Goal: Information Seeking & Learning: Learn about a topic

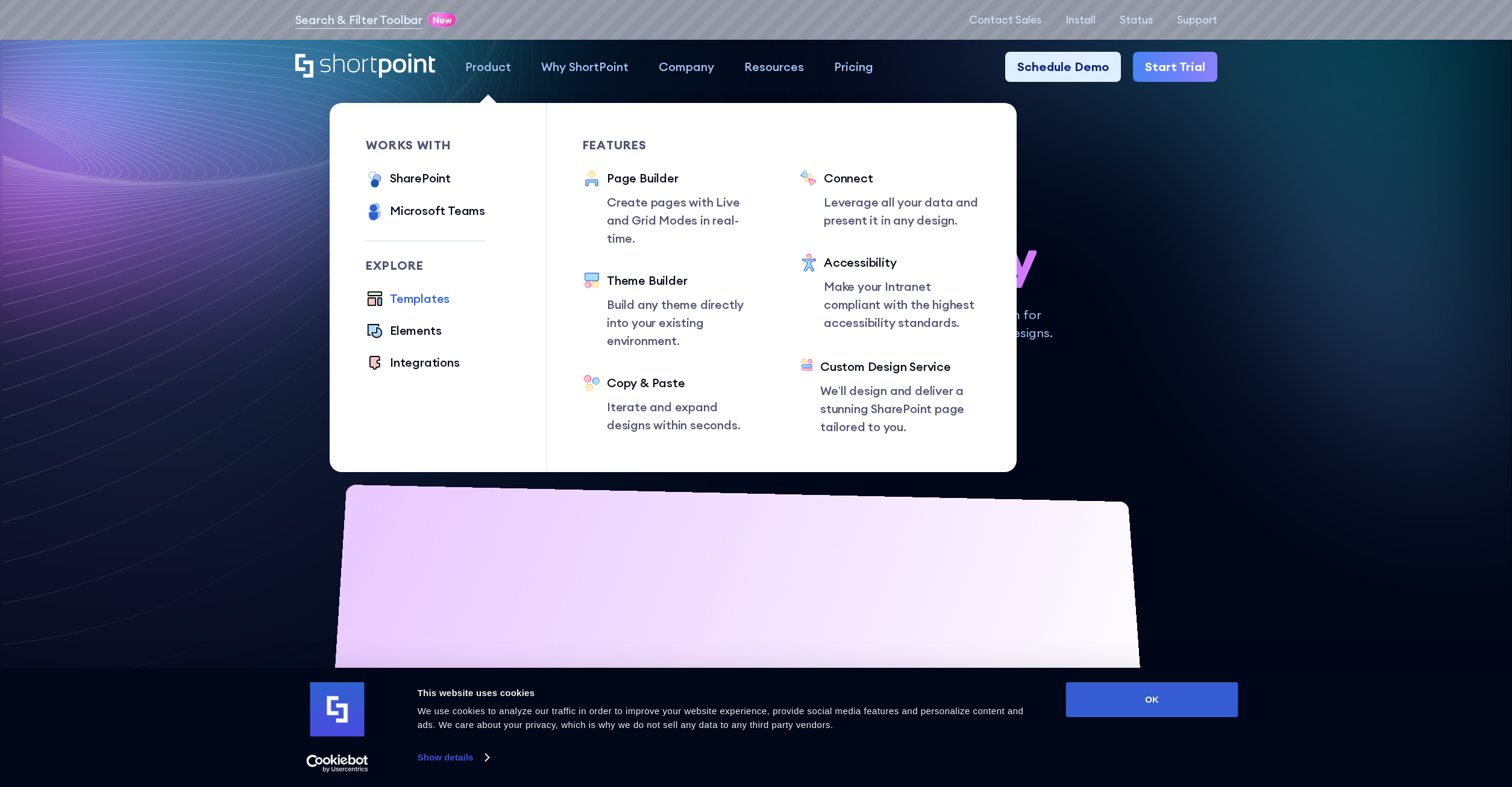
click at [429, 300] on div "Templates" at bounding box center [420, 299] width 60 height 18
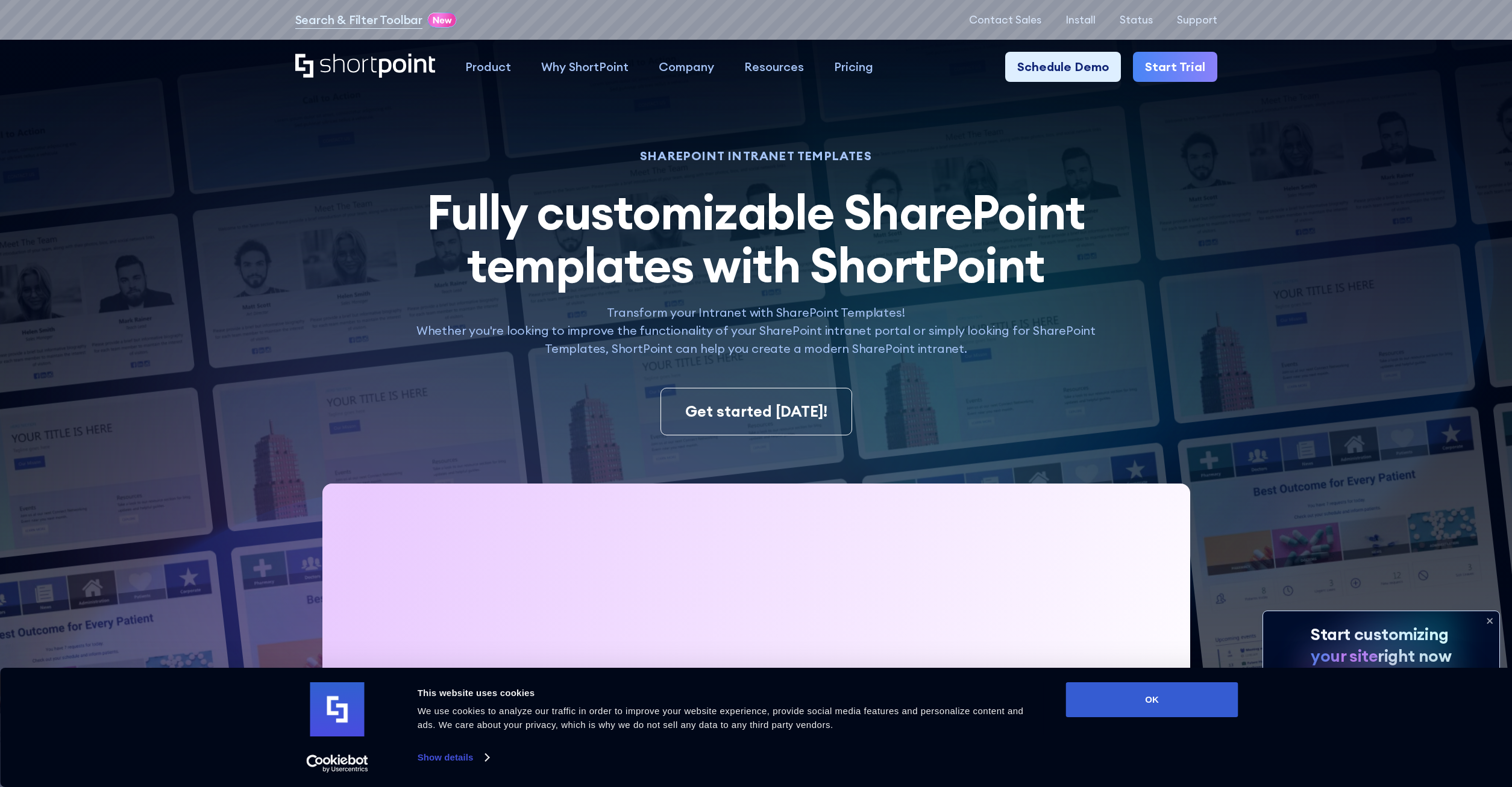
click at [1263, 382] on img at bounding box center [718, 497] width 1587 height 995
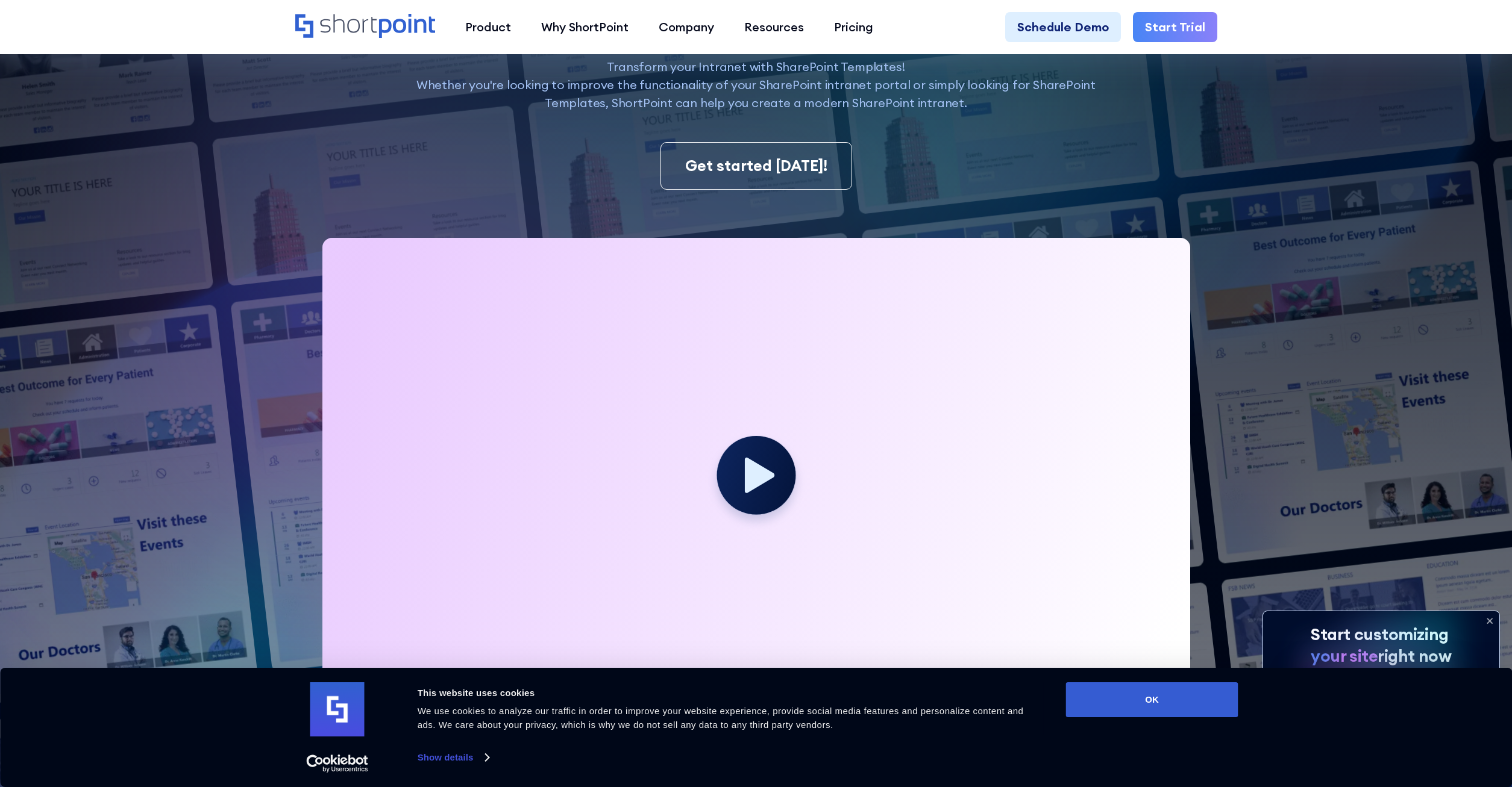
scroll to position [491, 0]
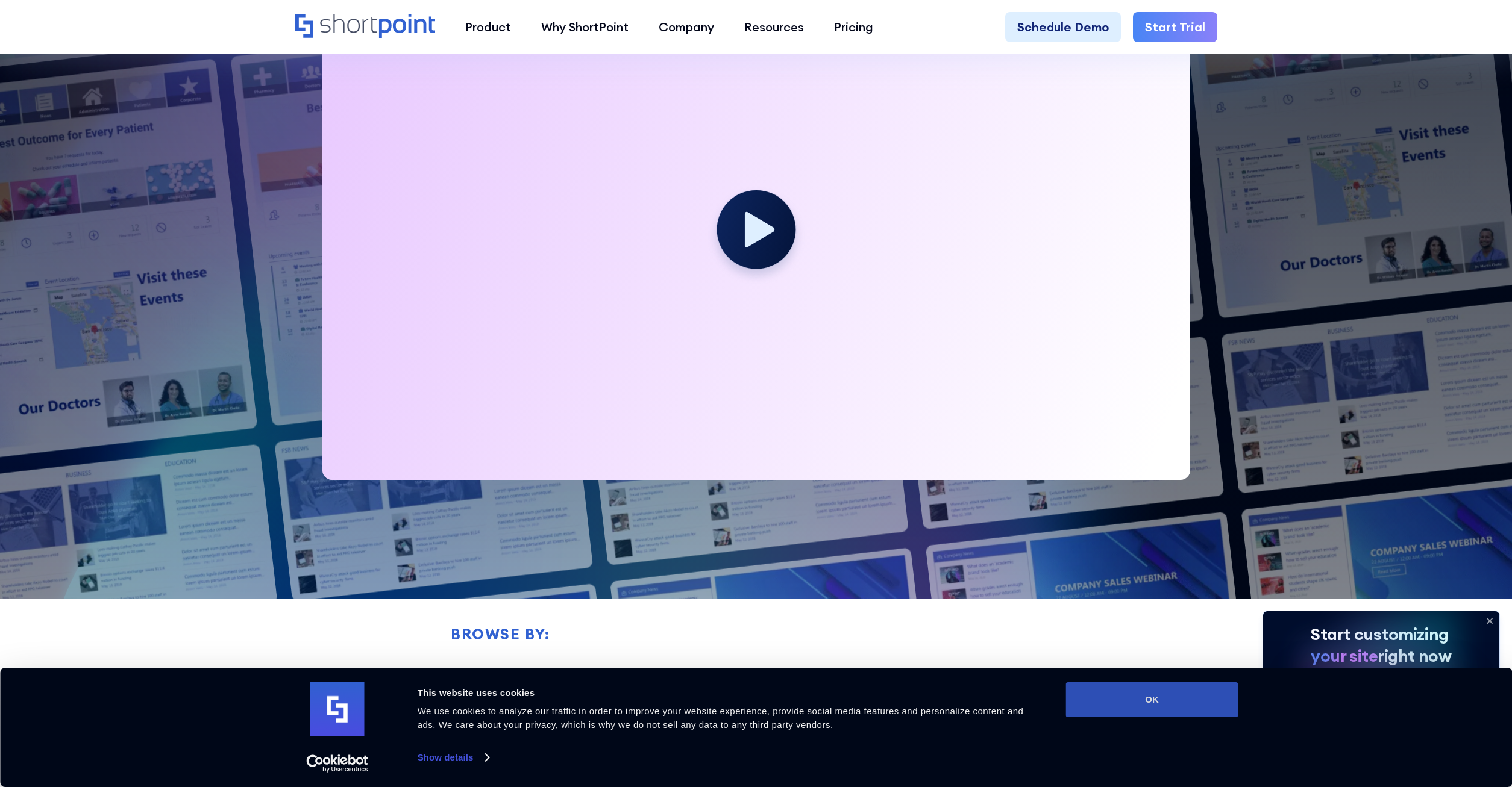
click at [1158, 700] on button "OK" at bounding box center [1152, 700] width 172 height 35
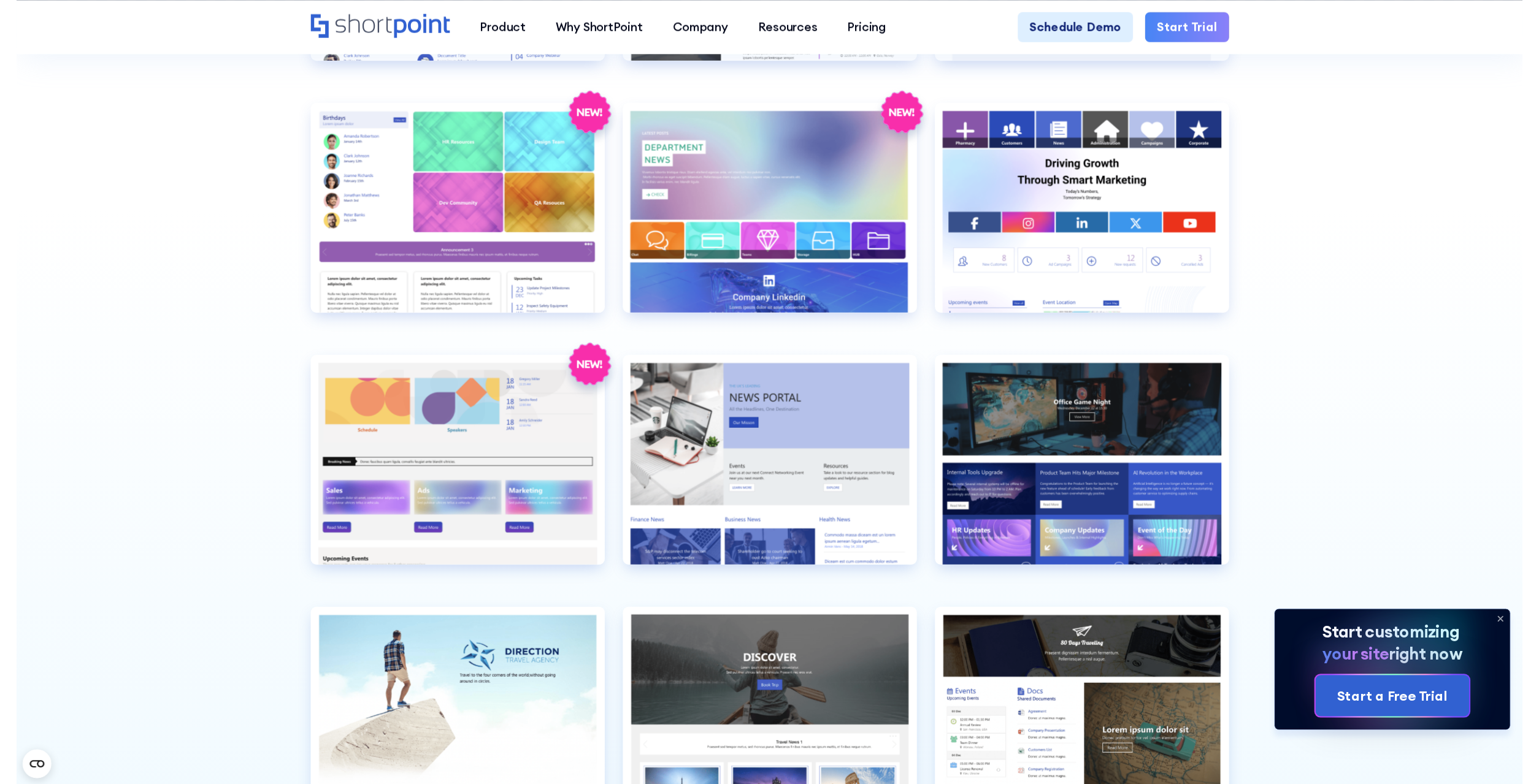
scroll to position [3189, 0]
